Goal: Task Accomplishment & Management: Manage account settings

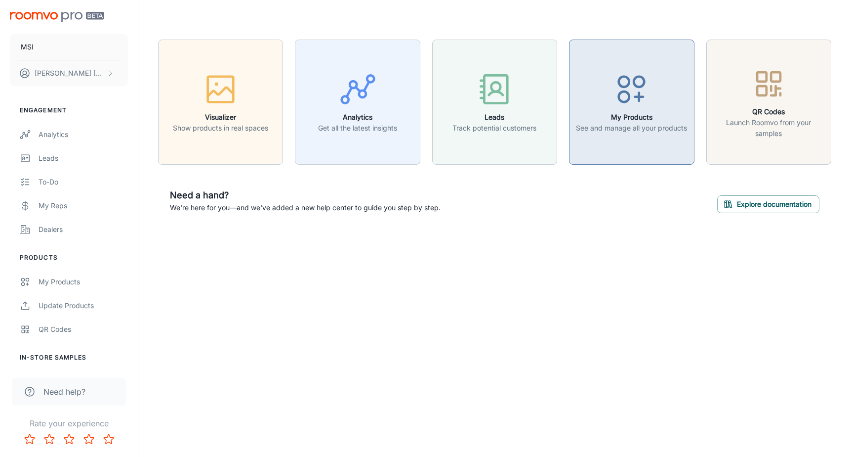
click at [635, 90] on icon "button" at bounding box center [631, 89] width 37 height 37
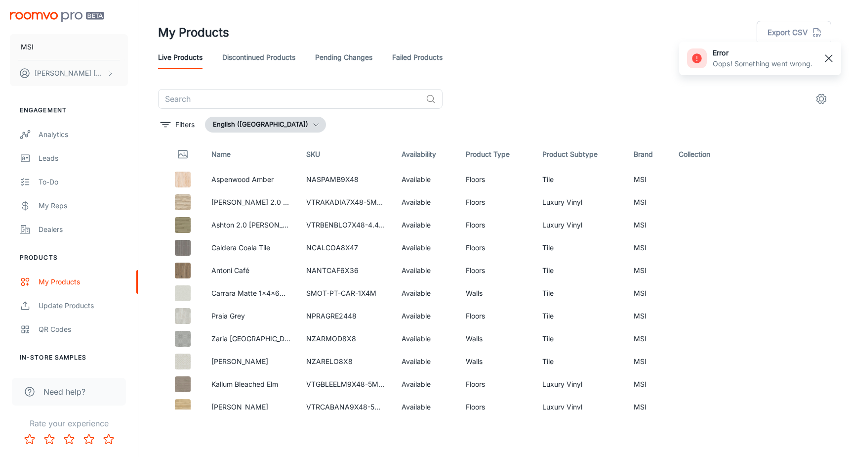
click at [825, 59] on rect "button" at bounding box center [829, 58] width 12 height 12
click at [422, 156] on th "Availability" at bounding box center [426, 154] width 65 height 28
click at [822, 97] on icon "settings" at bounding box center [822, 99] width 12 height 12
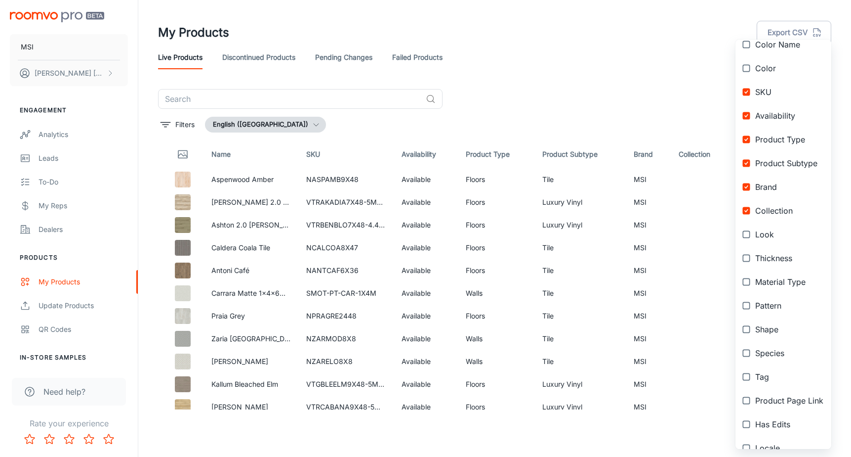
scroll to position [73, 0]
click at [748, 284] on input "checkbox" at bounding box center [747, 283] width 18 height 18
checkbox input "true"
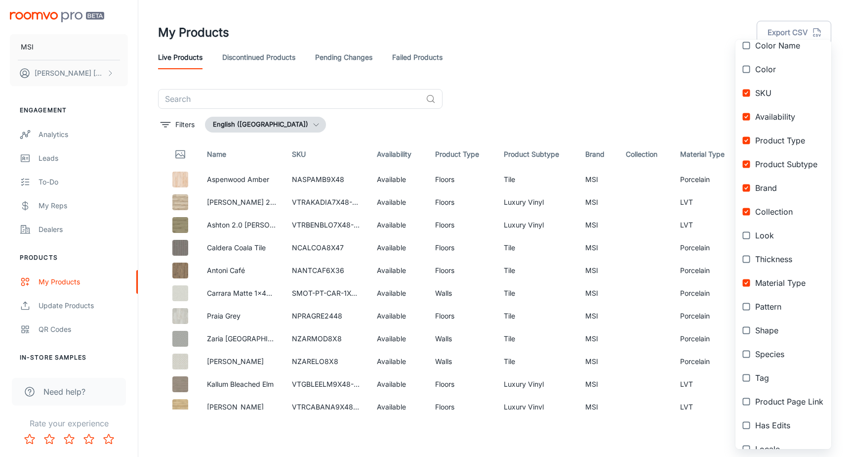
click at [620, 110] on div at bounding box center [425, 228] width 851 height 457
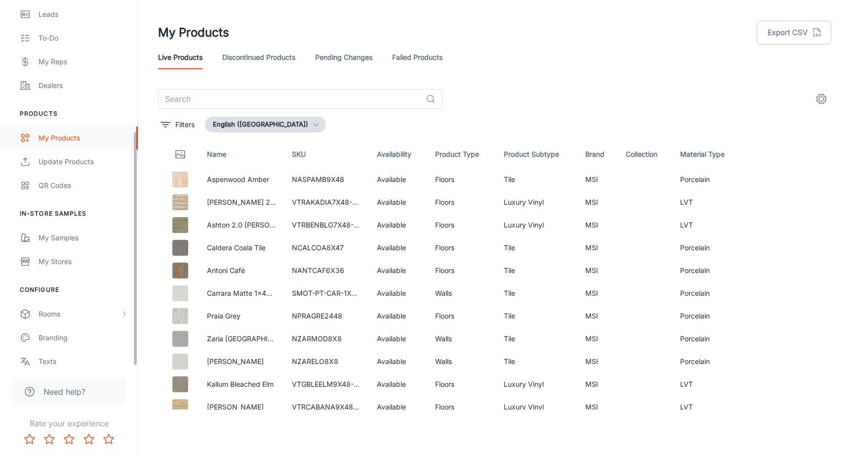
scroll to position [204, 0]
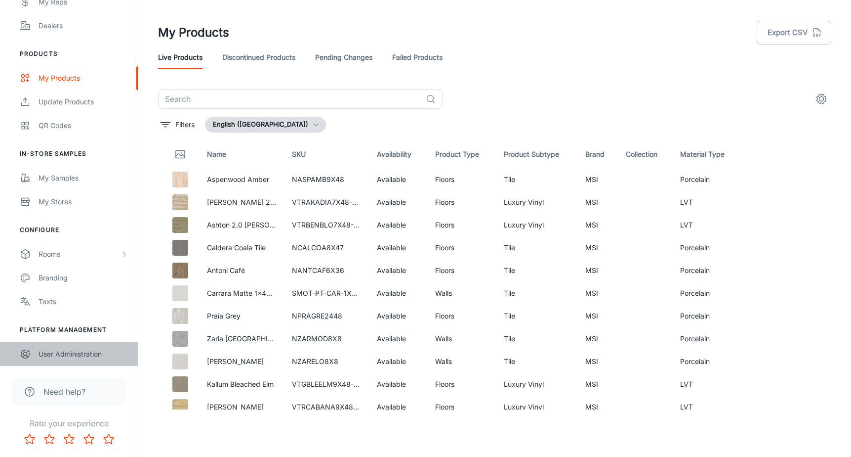
click at [75, 352] on div "User Administration" at bounding box center [83, 353] width 89 height 11
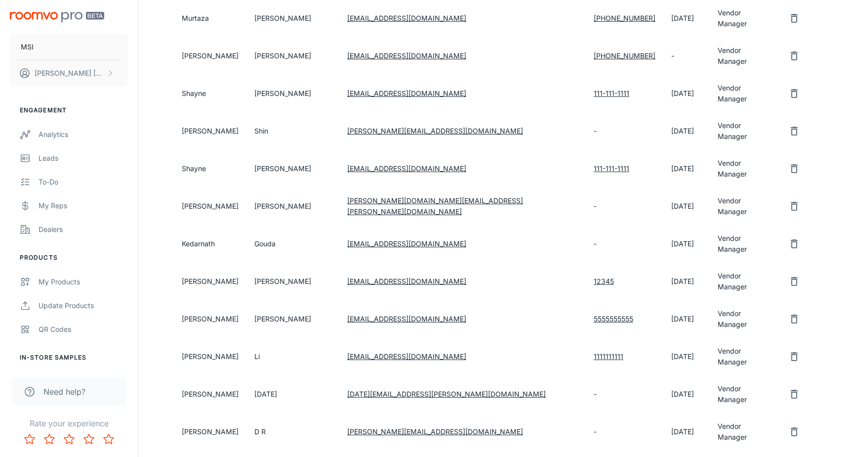
scroll to position [511, 0]
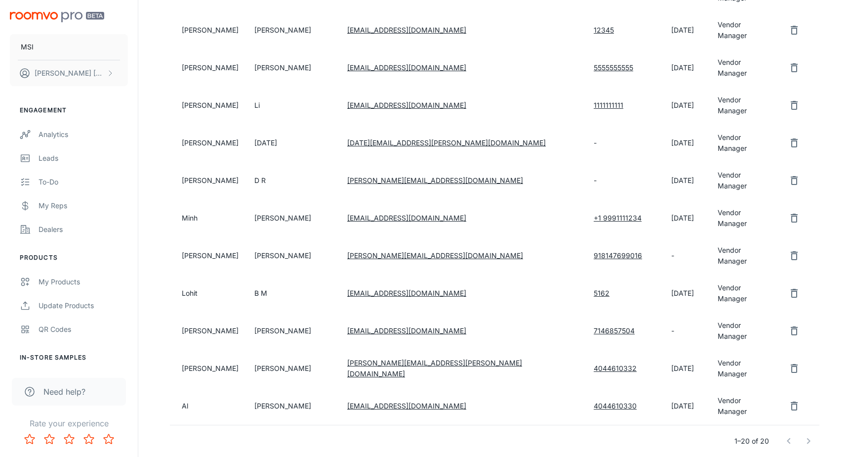
click at [664, 349] on td "[DATE]" at bounding box center [687, 368] width 46 height 38
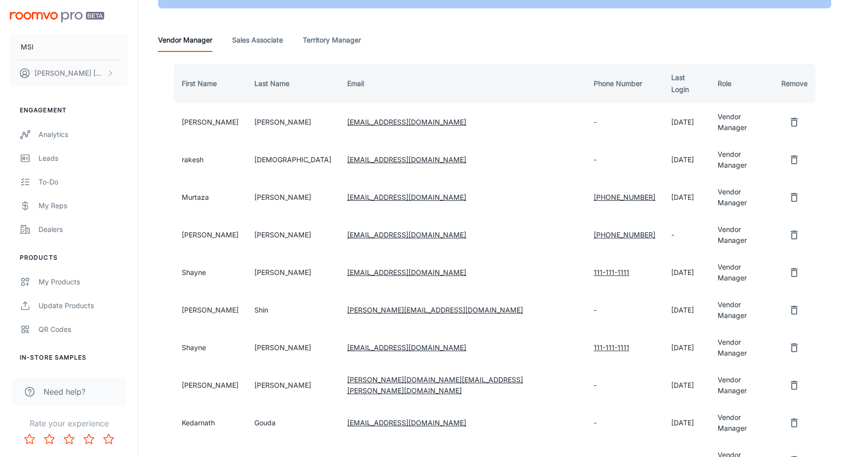
scroll to position [0, 0]
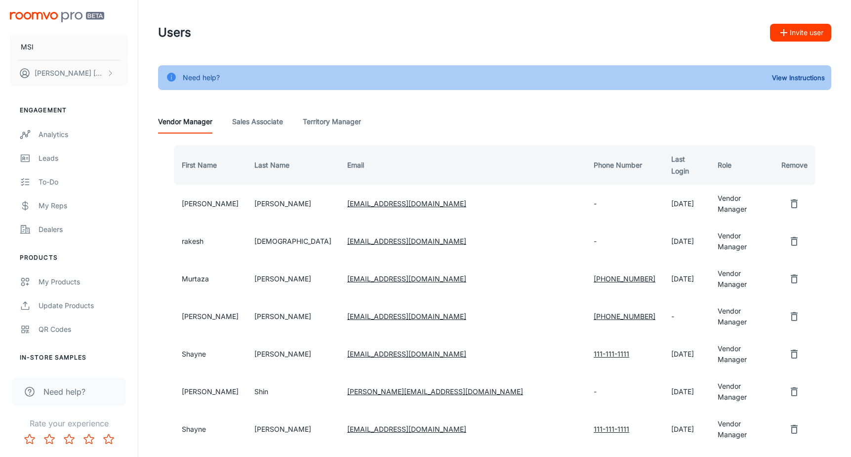
click at [269, 114] on Associate "Sales Associate" at bounding box center [257, 122] width 51 height 24
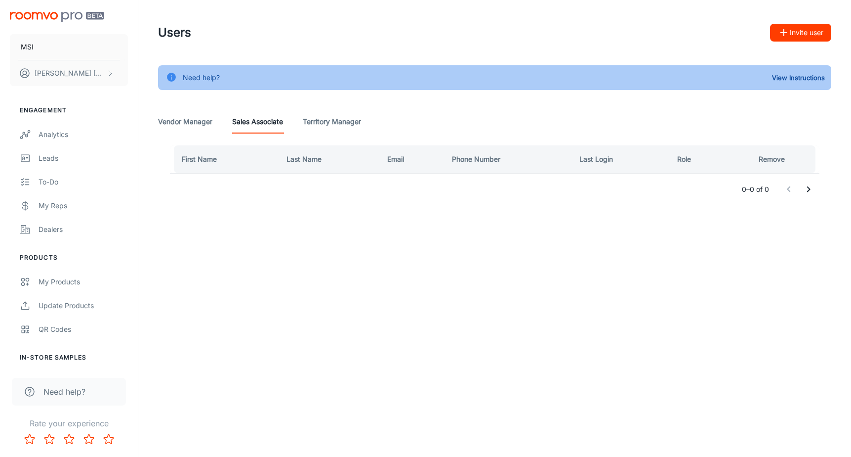
click at [318, 121] on Manager "Territory Manager" at bounding box center [332, 122] width 58 height 24
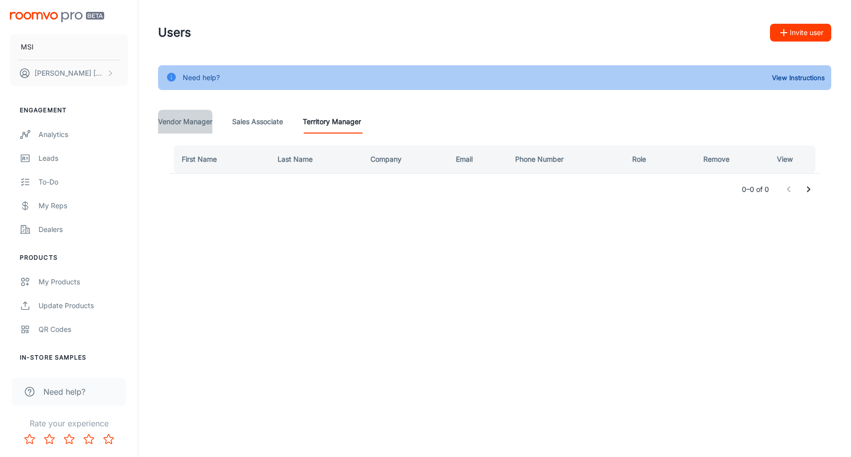
click at [203, 121] on Manager "Vendor Manager" at bounding box center [185, 122] width 54 height 24
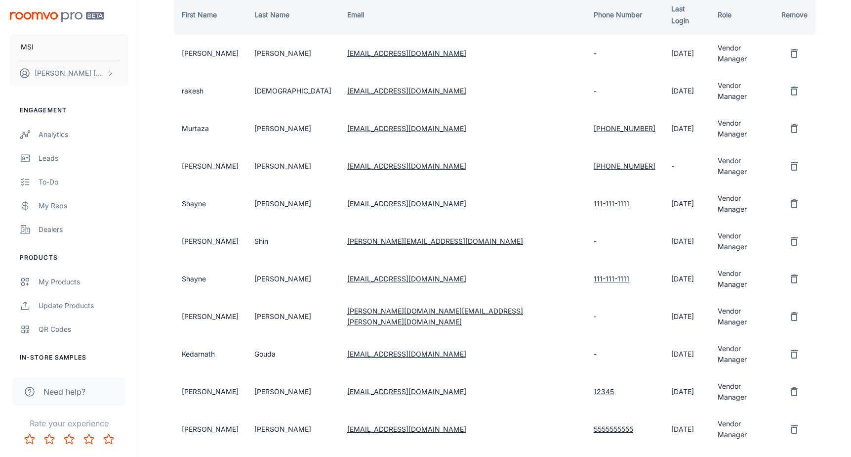
scroll to position [511, 0]
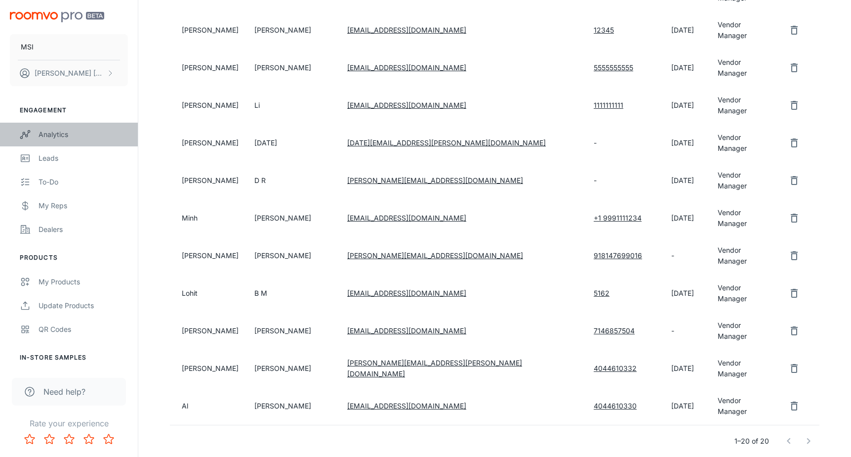
click at [63, 138] on div "Analytics" at bounding box center [83, 134] width 89 height 11
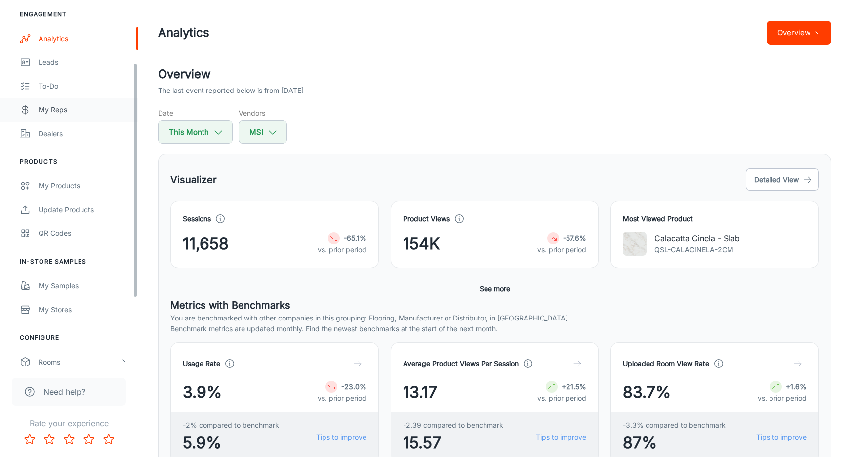
scroll to position [110, 0]
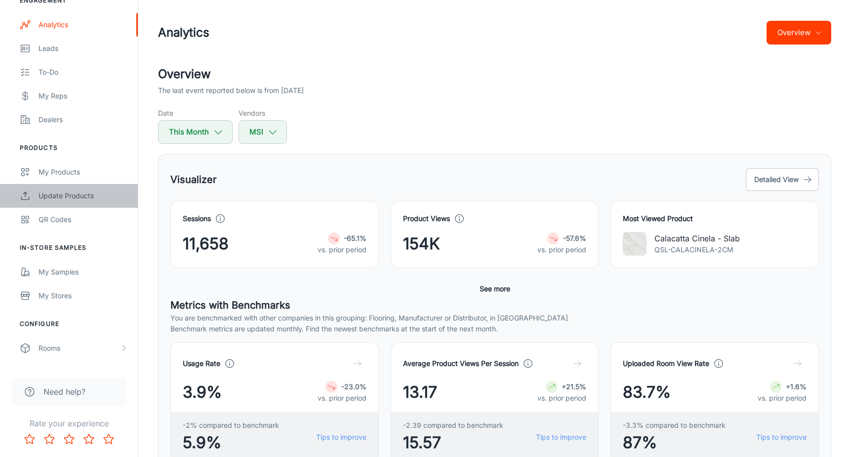
click at [61, 197] on div "Update Products" at bounding box center [83, 195] width 89 height 11
